Goal: Information Seeking & Learning: Learn about a topic

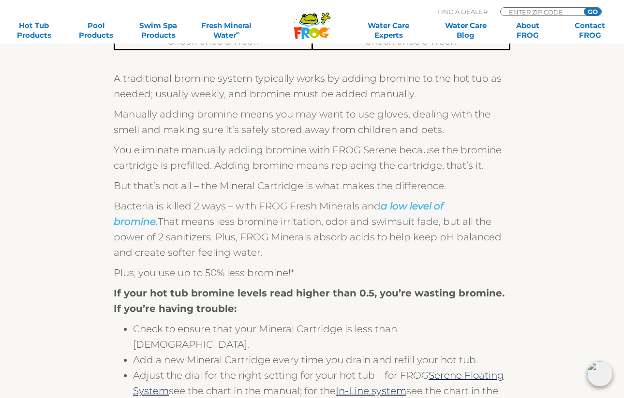
scroll to position [393, 0]
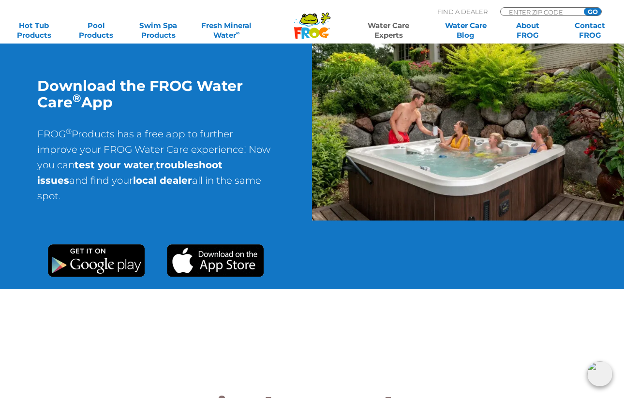
scroll to position [816, 0]
